Goal: Information Seeking & Learning: Check status

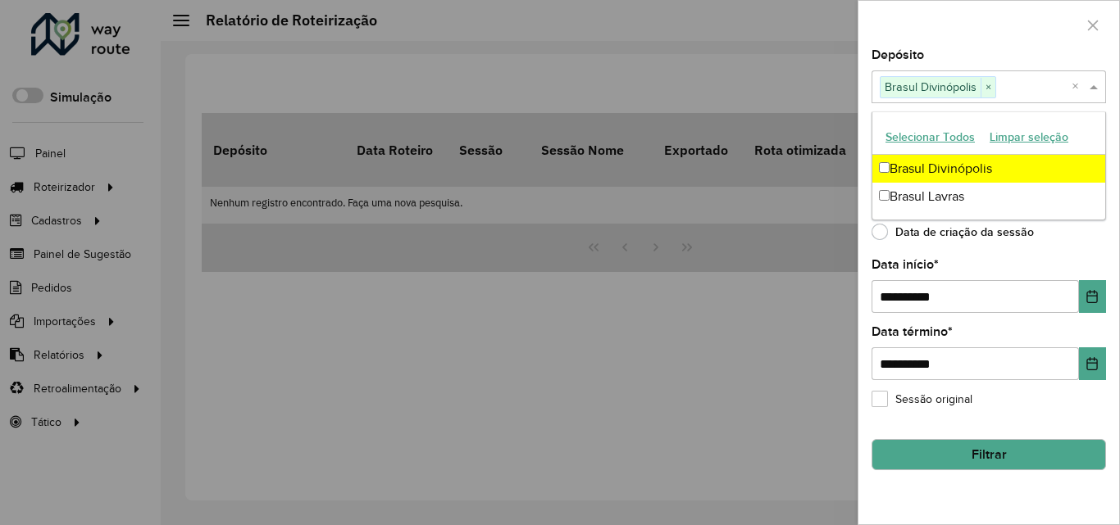
click at [912, 331] on label "Data término *" at bounding box center [911, 332] width 81 height 20
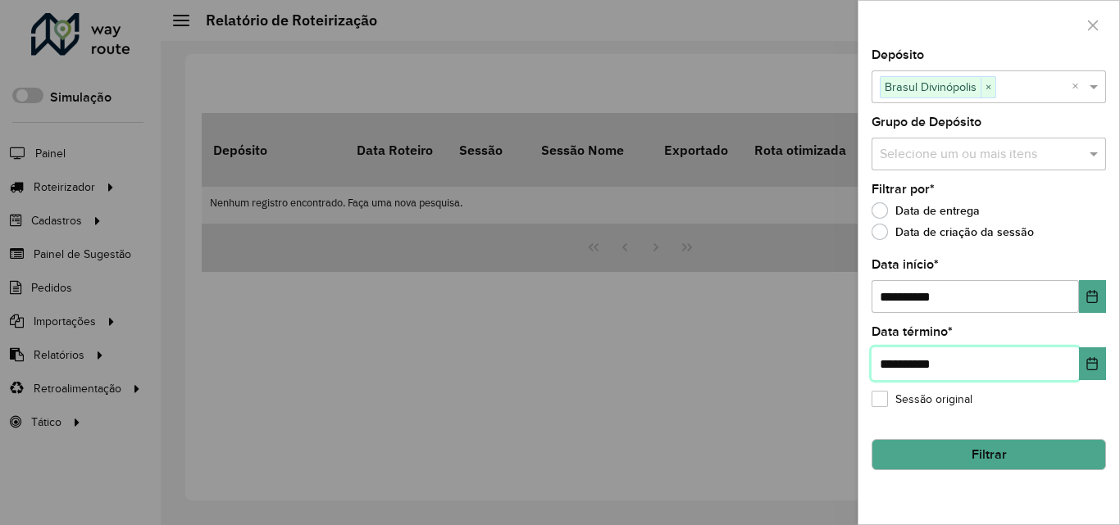
type input "**********"
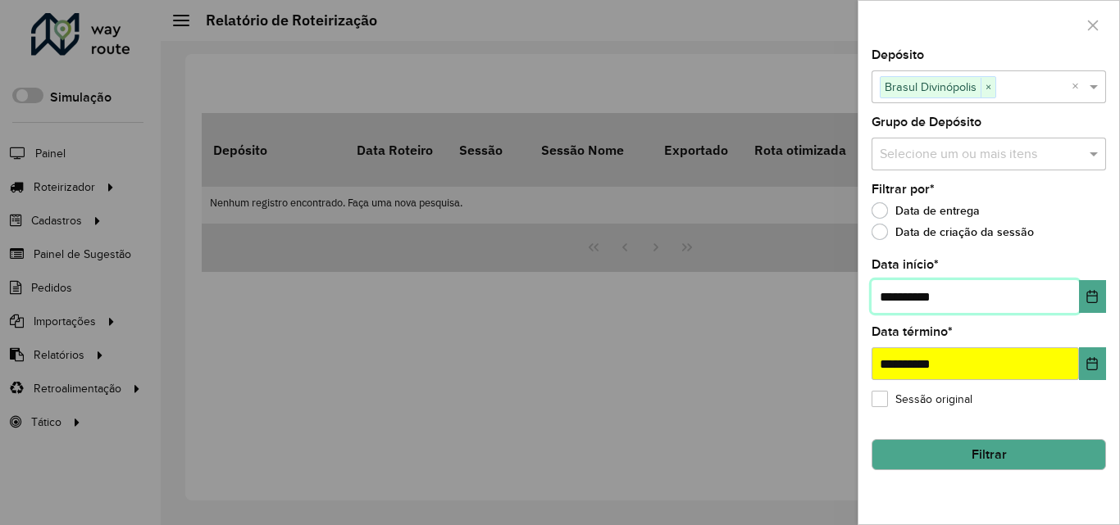
type input "**********"
